Goal: Navigation & Orientation: Find specific page/section

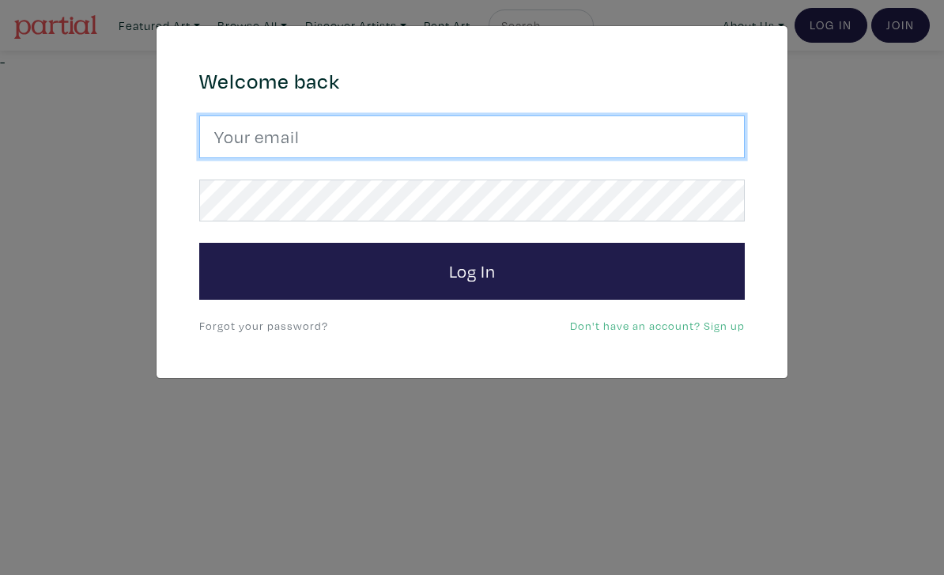
click at [439, 131] on input "email" at bounding box center [471, 136] width 545 height 43
type input "josefj6@gmail.com"
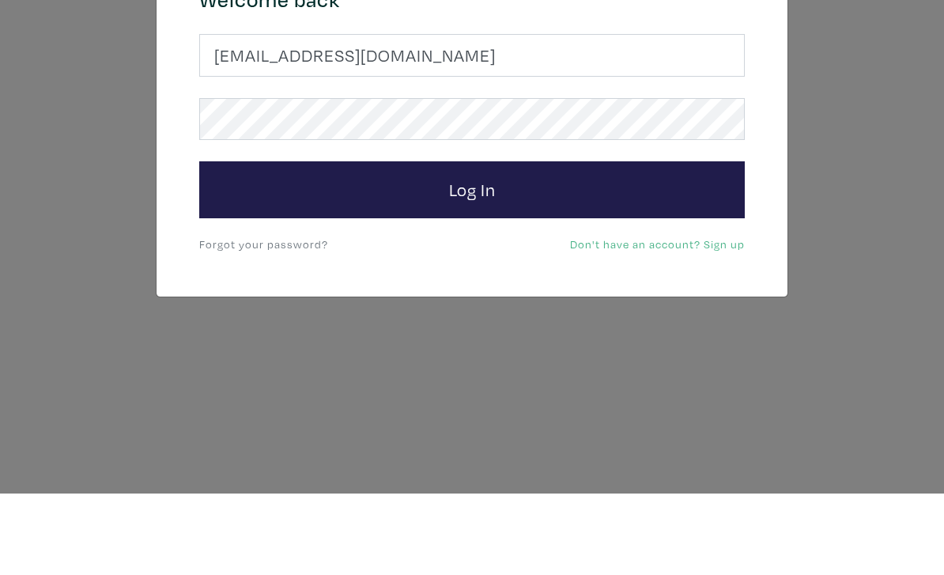
click at [679, 243] on button "Log In" at bounding box center [471, 271] width 545 height 57
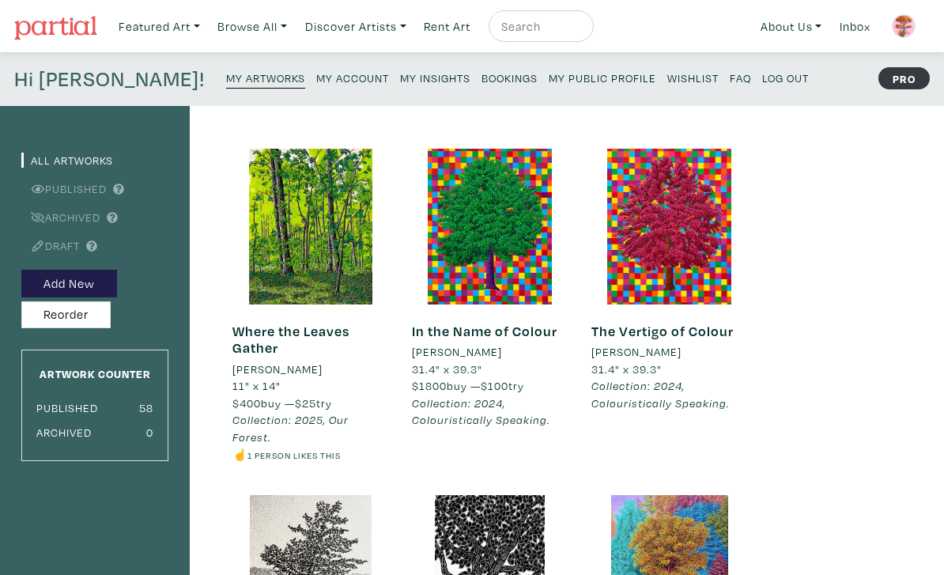
click at [548, 81] on small "My Public Profile" at bounding box center [601, 77] width 107 height 15
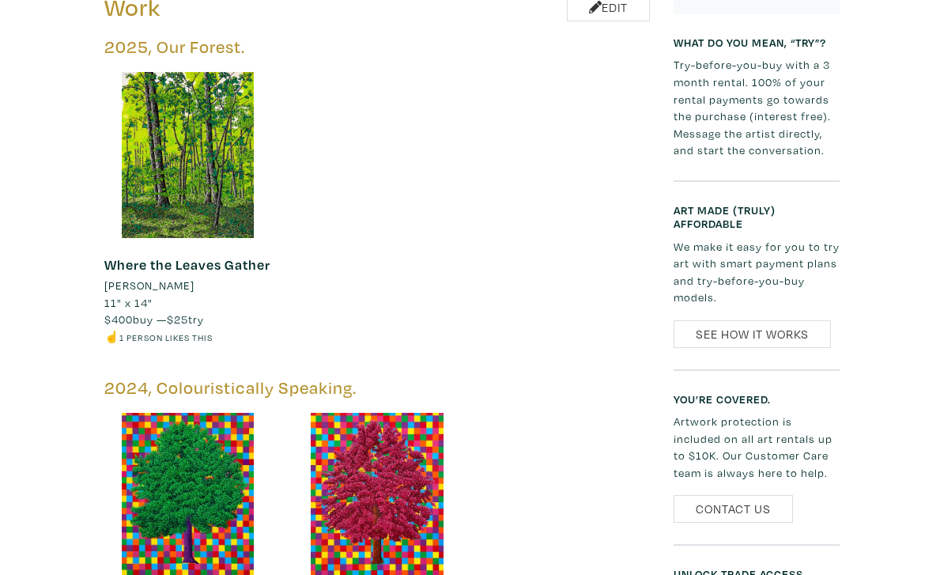
scroll to position [1275, 0]
